Goal: Find specific page/section: Find specific page/section

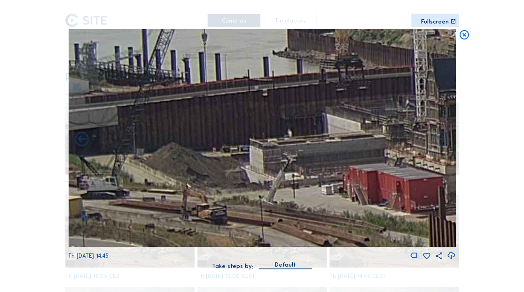
click at [466, 35] on icon at bounding box center [463, 35] width 11 height 12
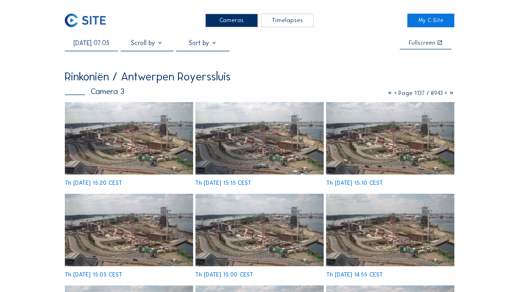
click at [95, 19] on img at bounding box center [85, 21] width 41 height 14
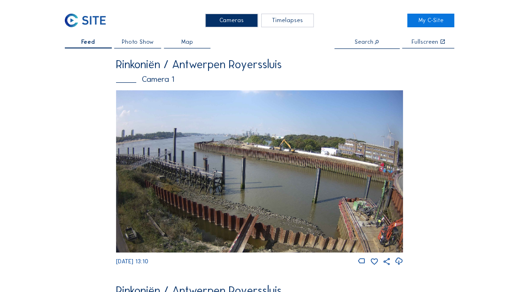
click at [291, 150] on img at bounding box center [259, 171] width 287 height 163
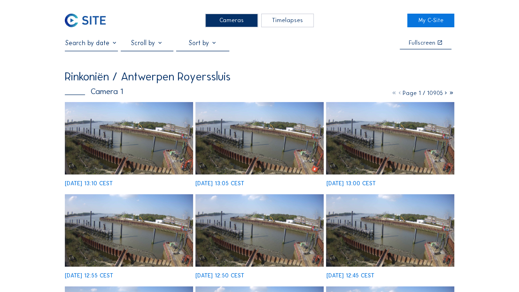
click at [139, 139] on img at bounding box center [129, 138] width 128 height 72
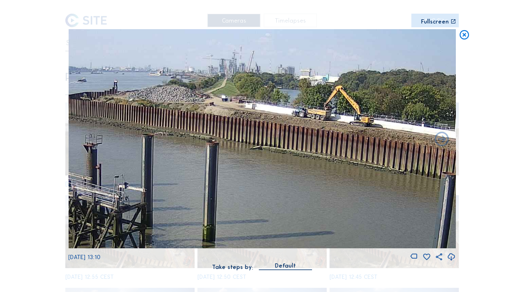
click at [323, 155] on img at bounding box center [261, 138] width 387 height 219
